Goal: Communication & Community: Answer question/provide support

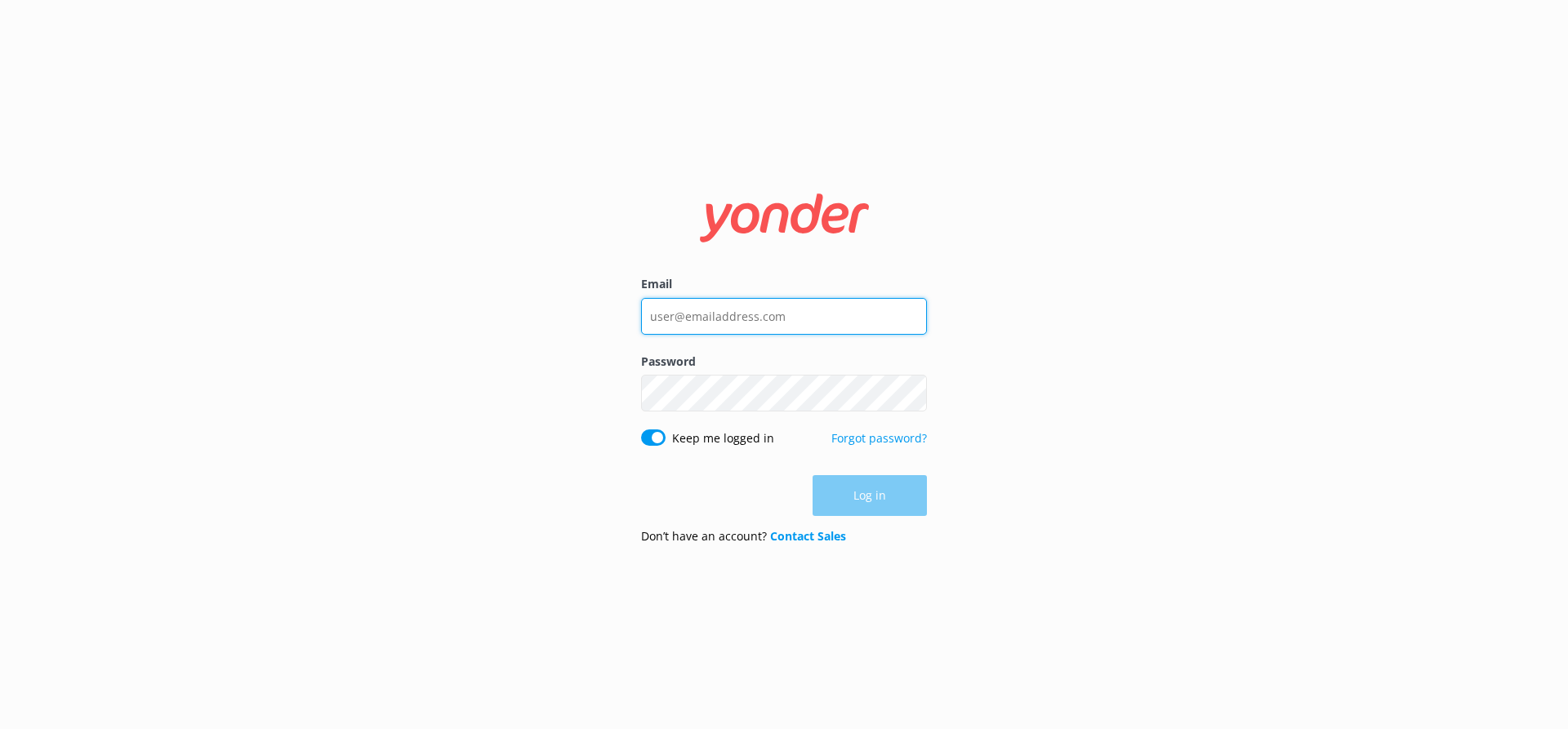
type input "[EMAIL_ADDRESS][DOMAIN_NAME]"
click at [1081, 417] on div "Email [EMAIL_ADDRESS][DOMAIN_NAME] Password Show password Keep me logged in For…" at bounding box center [784, 364] width 1568 height 729
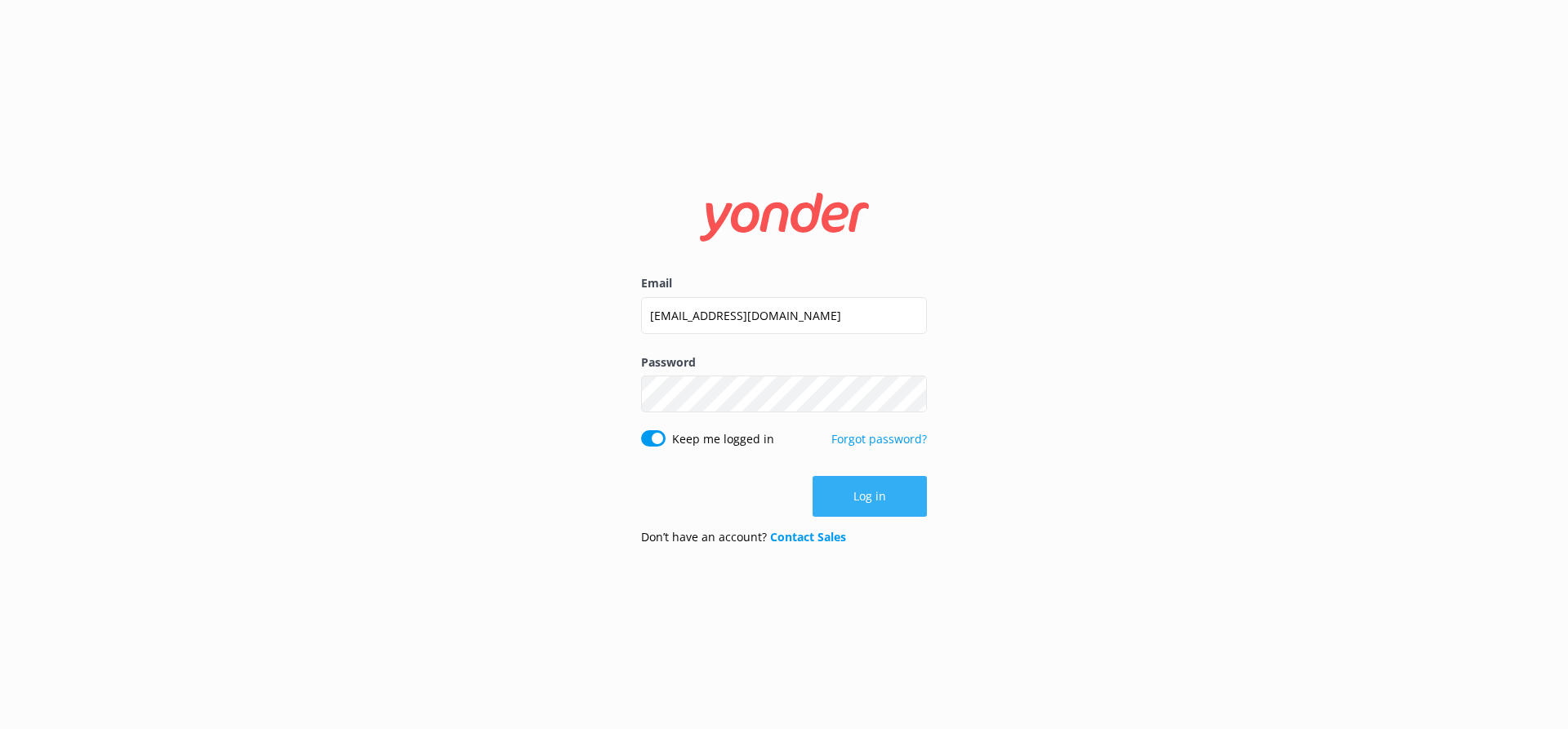
click at [908, 499] on button "Log in" at bounding box center [870, 496] width 114 height 40
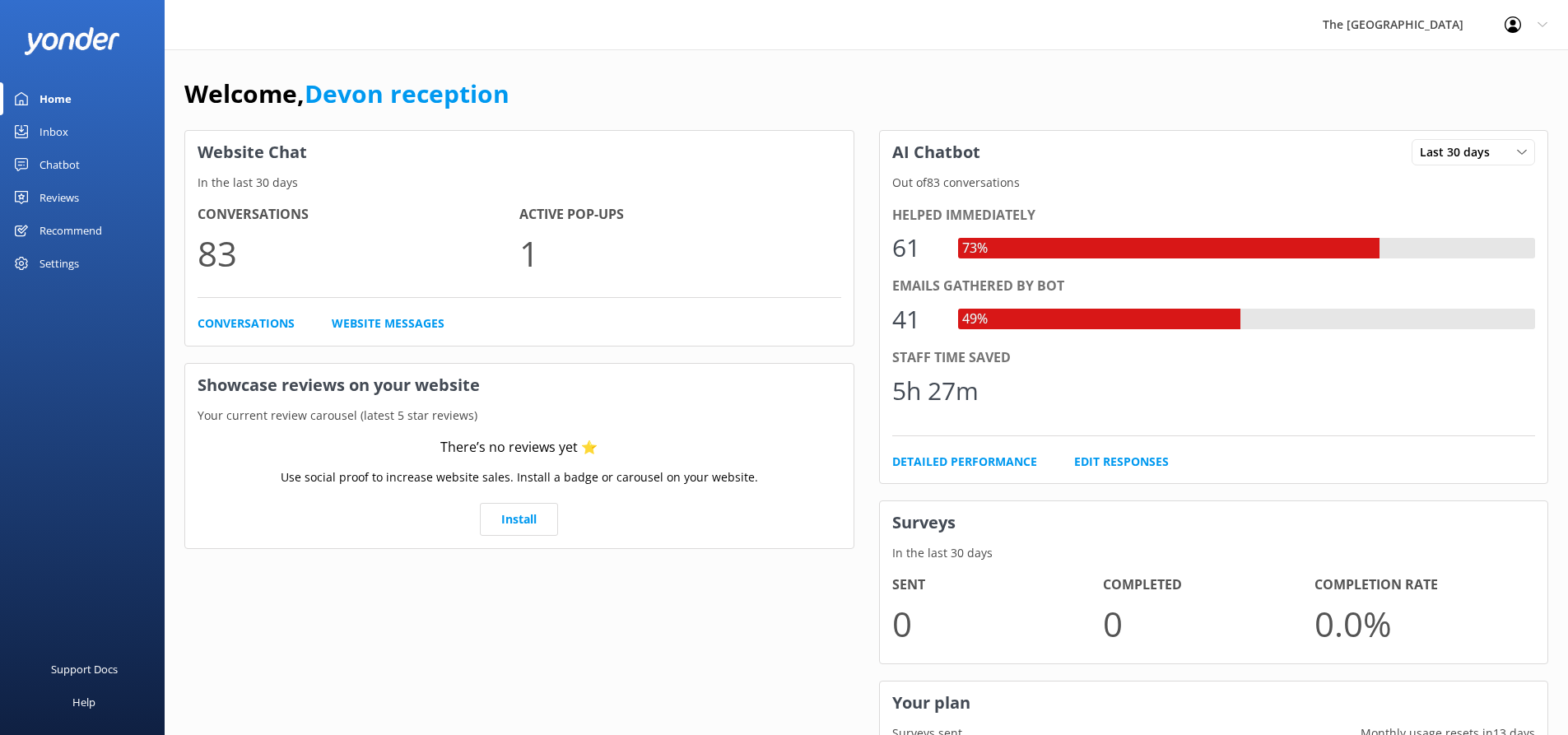
click at [62, 129] on div "Inbox" at bounding box center [54, 131] width 29 height 33
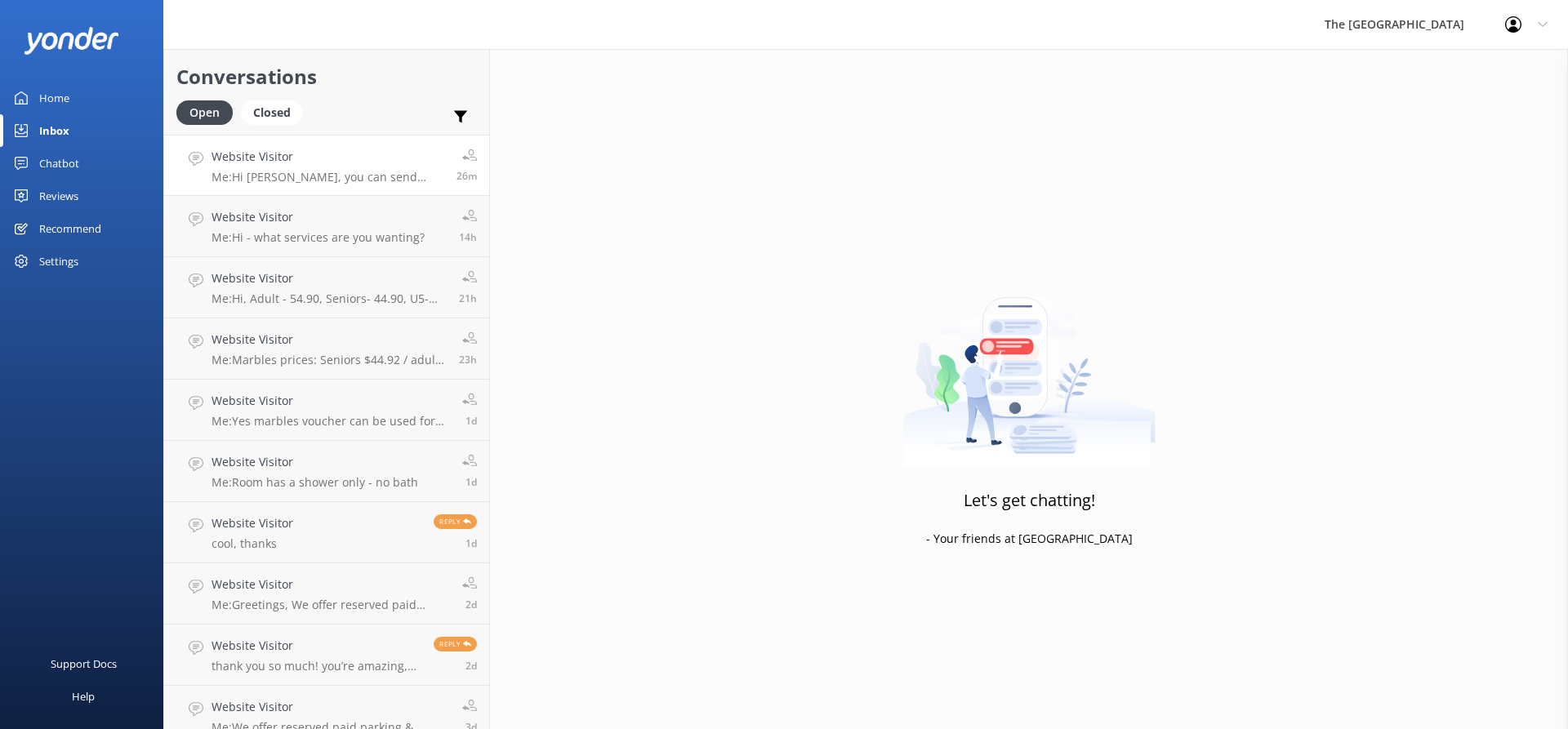
click at [280, 187] on link "Website Visitor Me: Hi [PERSON_NAME], you can send feedback to [EMAIL_ADDRESS][…" at bounding box center [327, 165] width 325 height 61
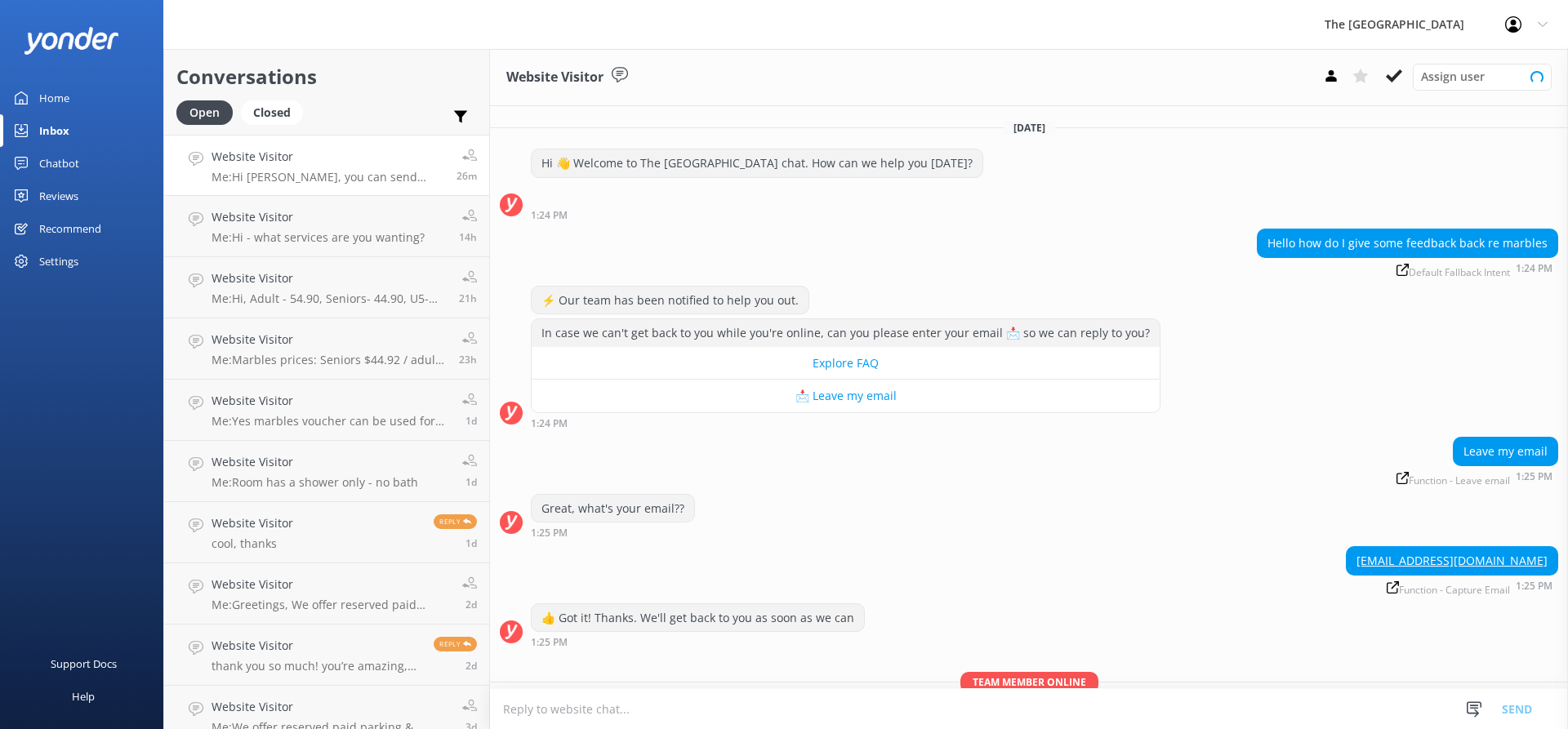
scroll to position [74, 0]
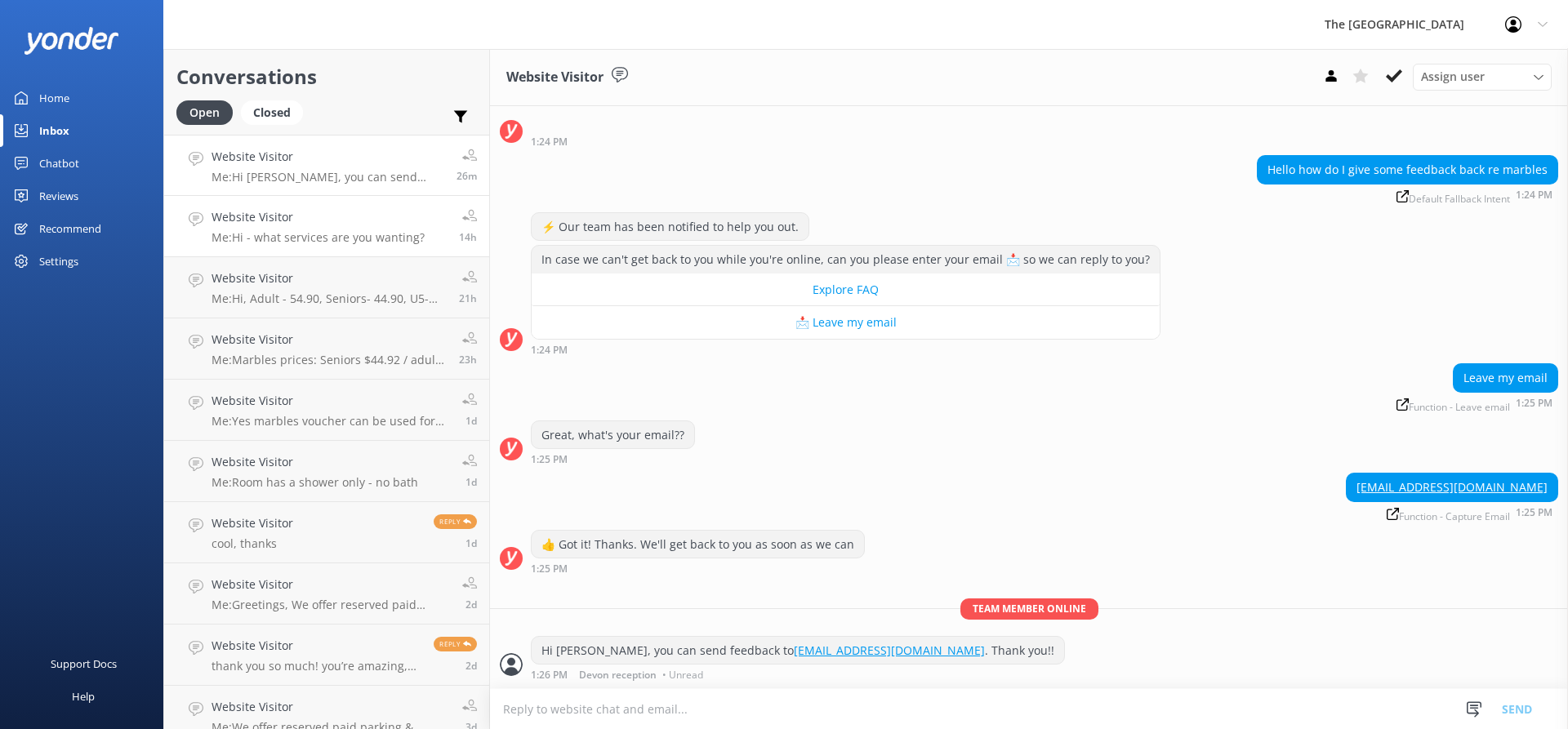
click at [308, 213] on h4 "Website Visitor" at bounding box center [318, 217] width 214 height 18
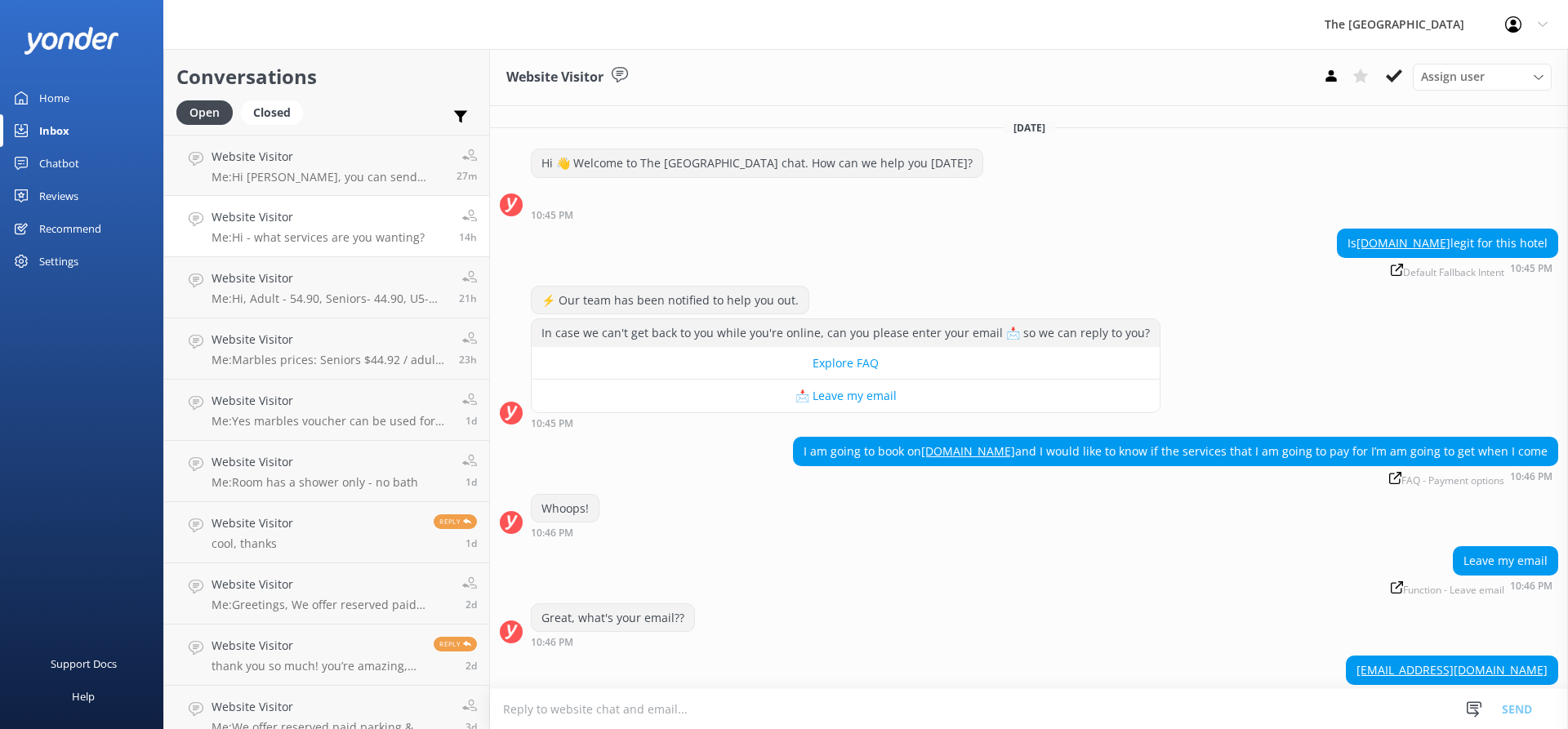
scroll to position [292, 0]
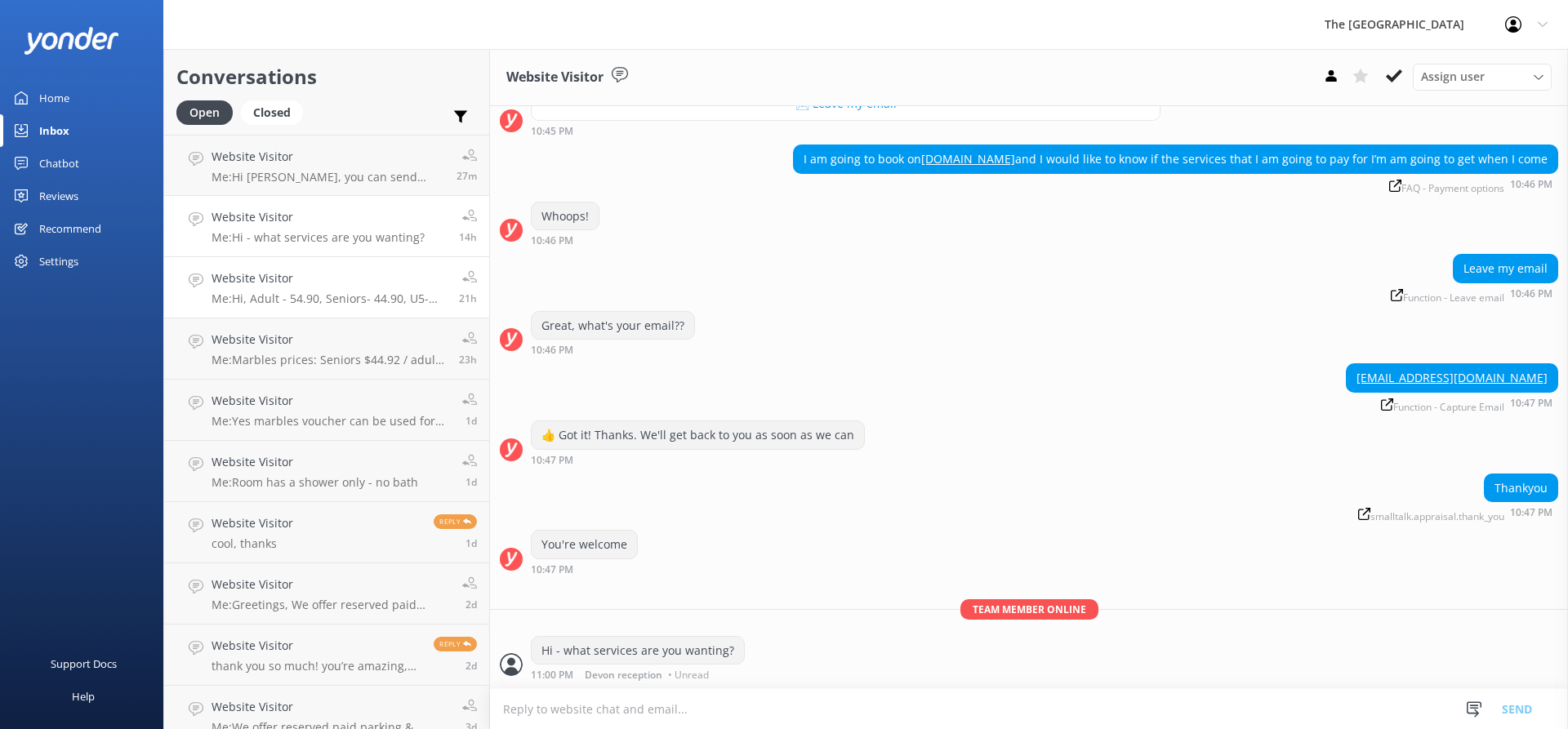
click at [322, 304] on p "Me: Hi, Adult - 54.90, Seniors- 44.90, U5- 9.90, U10 - 19.90, U16- 29.90" at bounding box center [329, 298] width 235 height 15
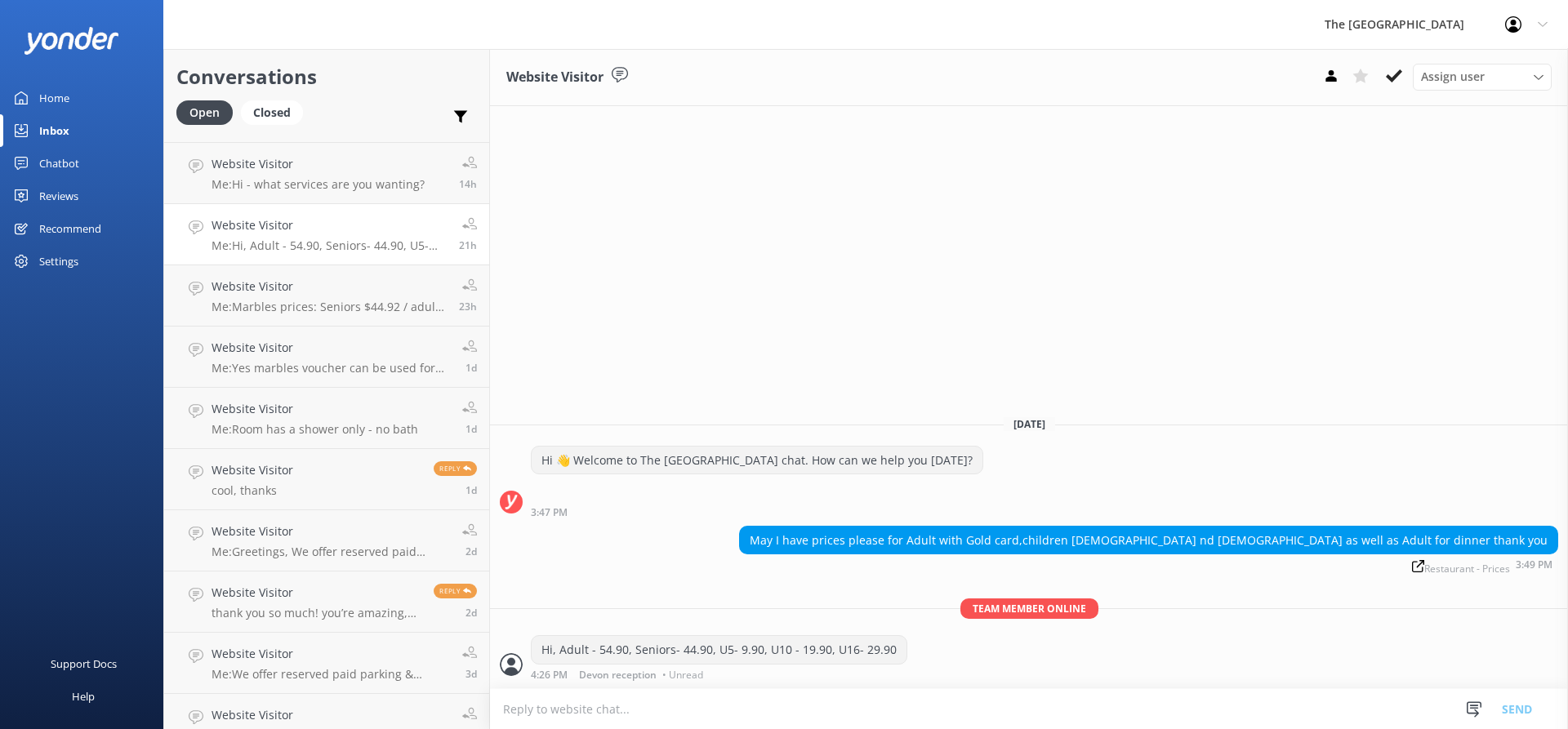
scroll to position [82, 0]
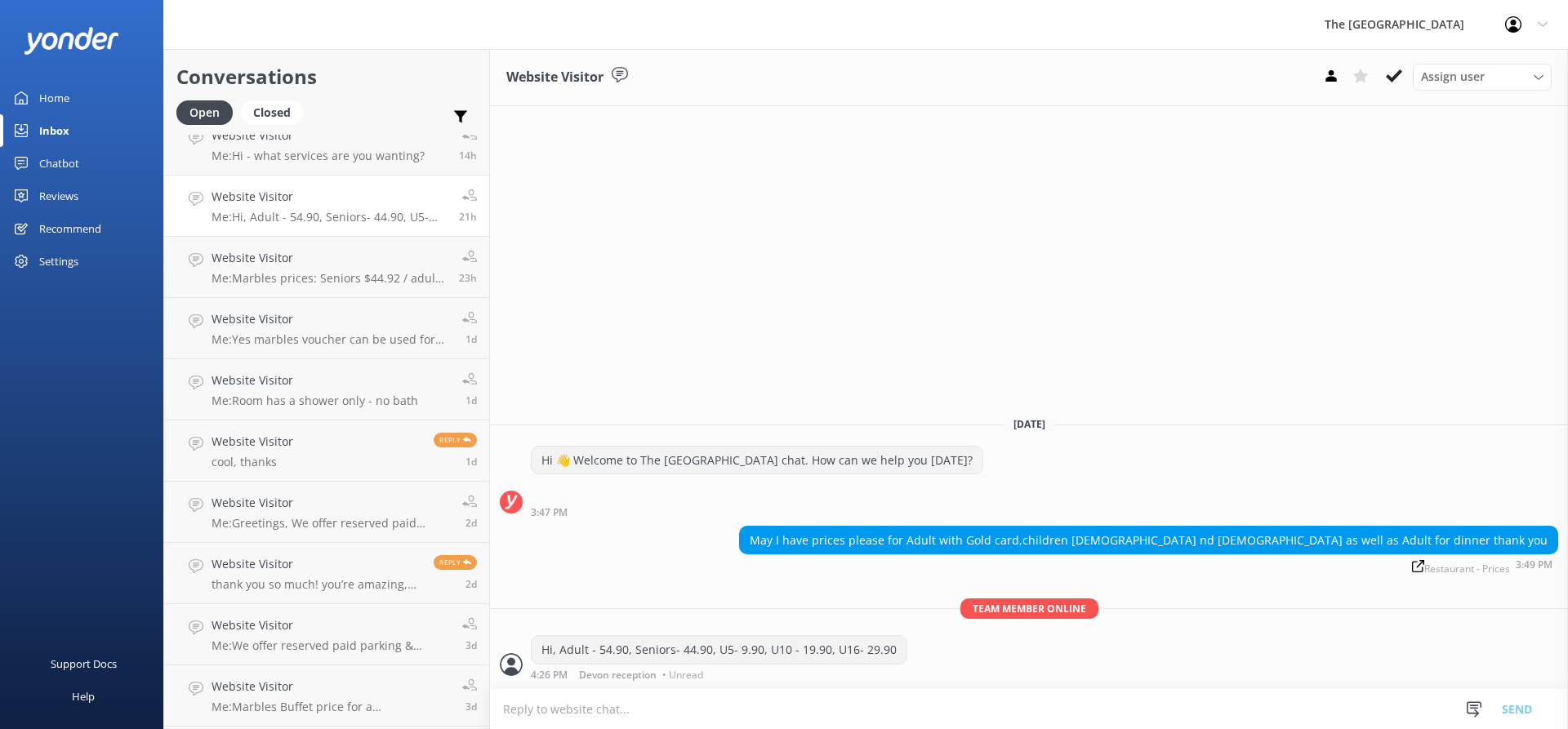
click at [1262, 205] on div "Website Visitor Assign user [GEOGRAPHIC_DATA] [GEOGRAPHIC_DATA] reception [DATE…" at bounding box center [1029, 389] width 1078 height 680
